Goal: Complete application form

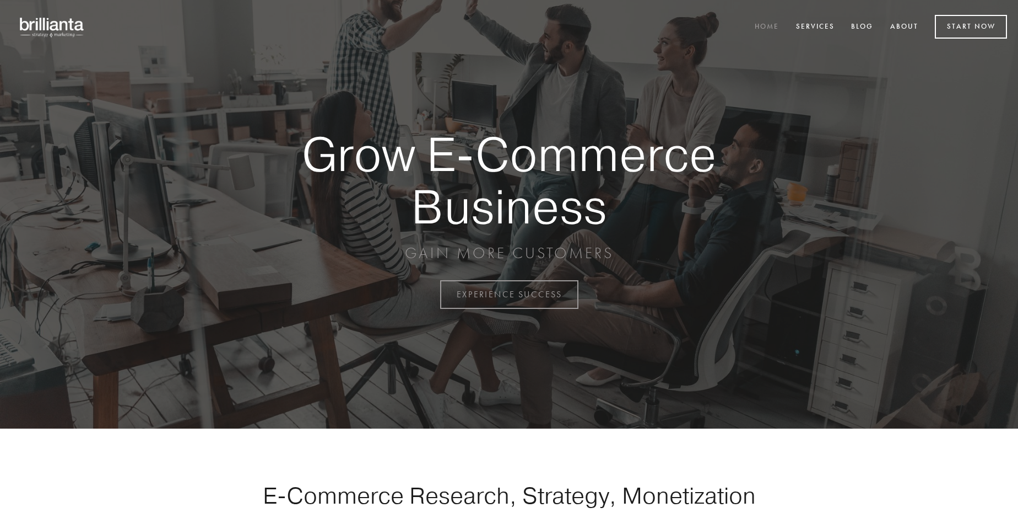
scroll to position [2889, 0]
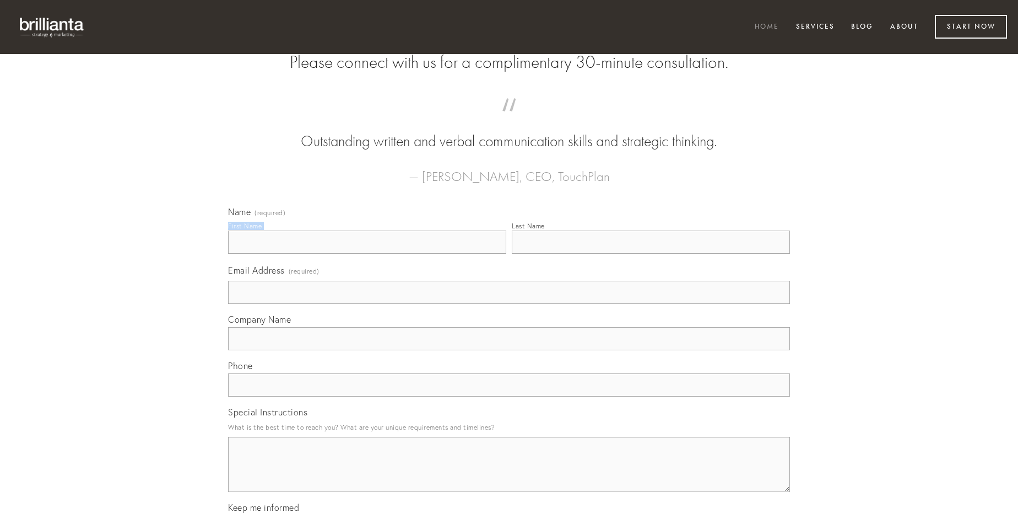
type input "[PERSON_NAME]"
click at [651, 254] on input "Last Name" at bounding box center [651, 241] width 278 height 23
type input "[PERSON_NAME]"
click at [509, 304] on input "Email Address (required)" at bounding box center [509, 292] width 562 height 23
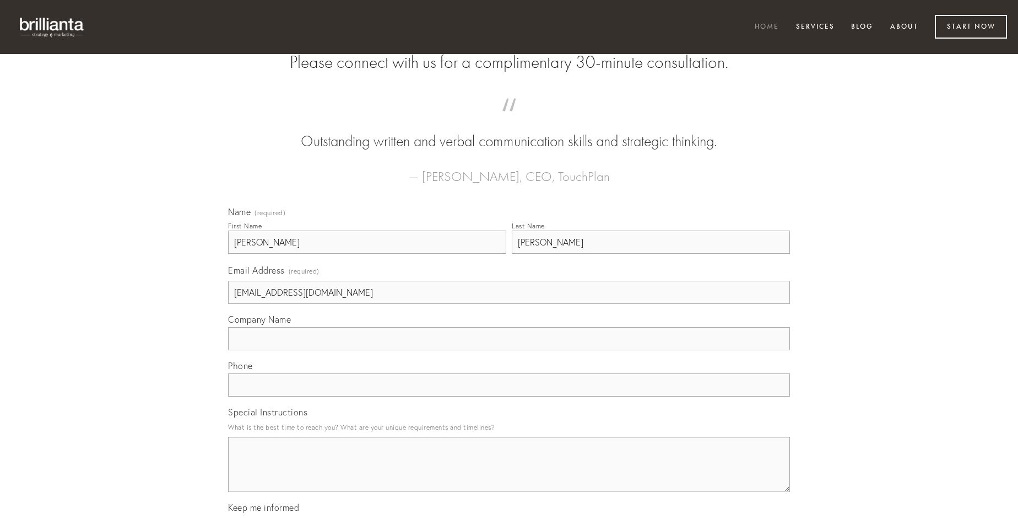
type input "[EMAIL_ADDRESS][DOMAIN_NAME]"
click at [509, 350] on input "Company Name" at bounding box center [509, 338] width 562 height 23
type input "verto"
click at [509, 396] on input "text" at bounding box center [509, 384] width 562 height 23
click at [509, 474] on textarea "Special Instructions" at bounding box center [509, 463] width 562 height 55
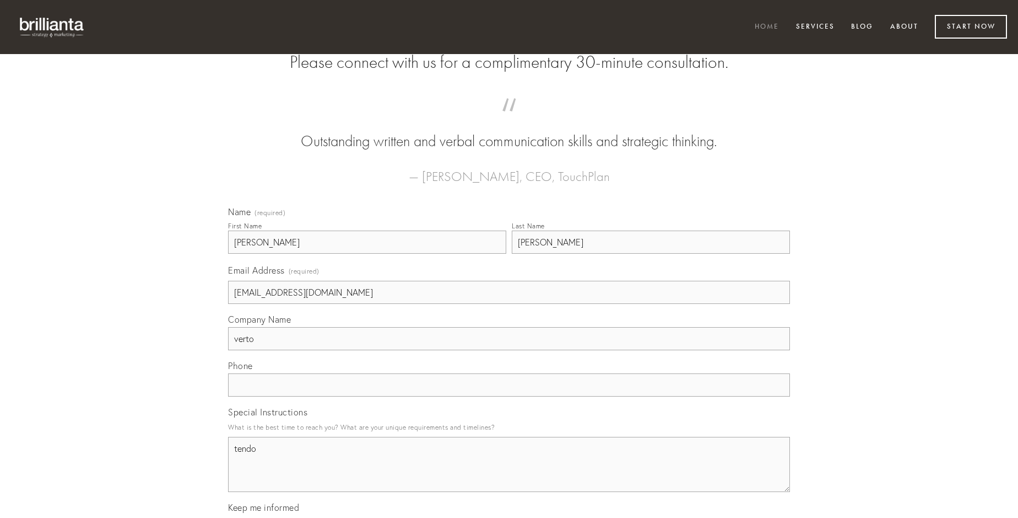
type textarea "tendo"
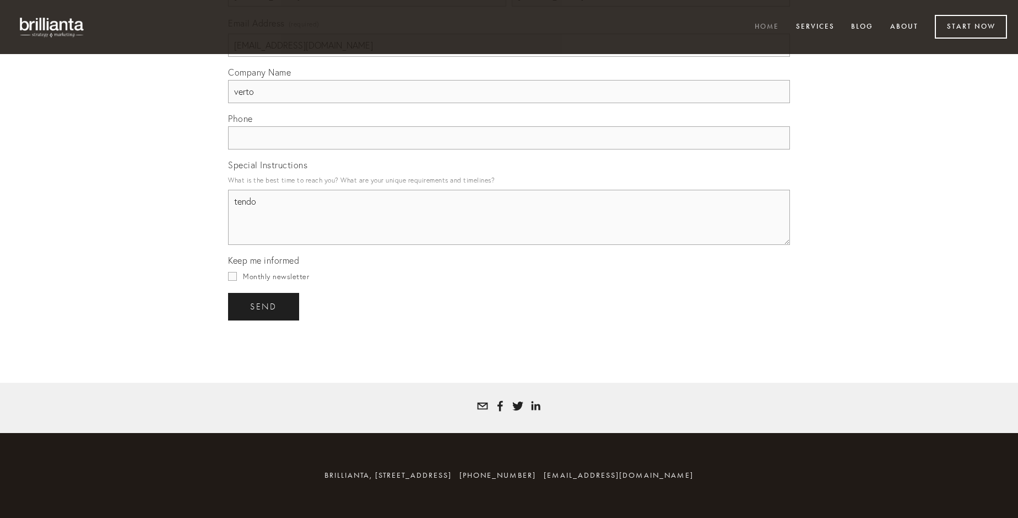
click at [265, 306] on span "send" at bounding box center [263, 306] width 27 height 10
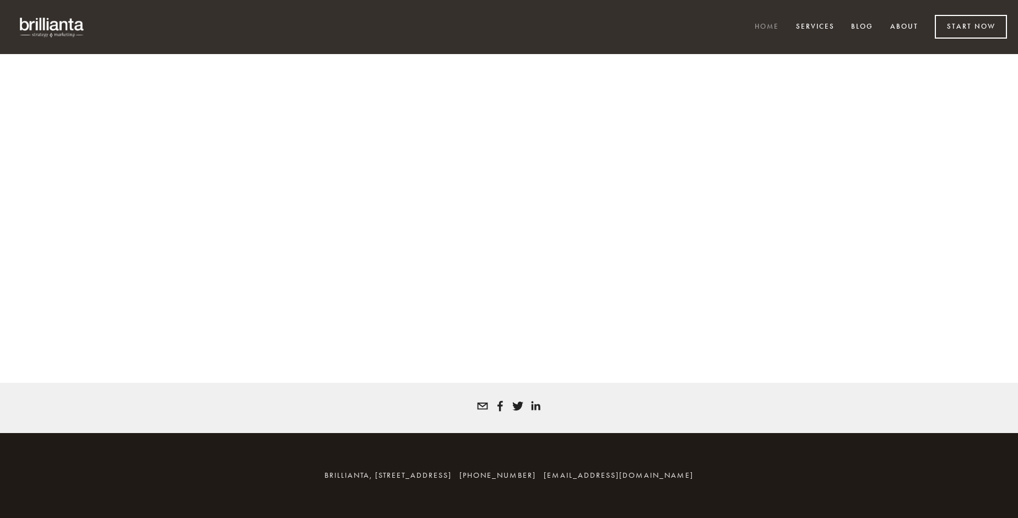
scroll to position [2874, 0]
